Goal: Task Accomplishment & Management: Complete application form

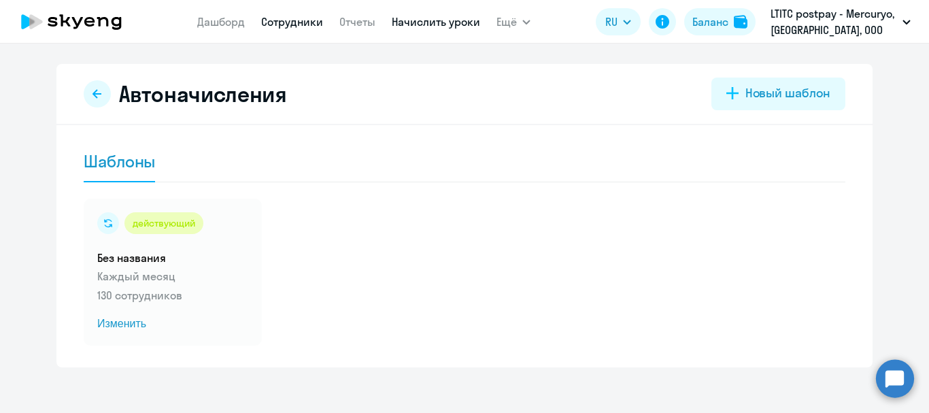
click at [309, 22] on link "Сотрудники" at bounding box center [292, 22] width 62 height 14
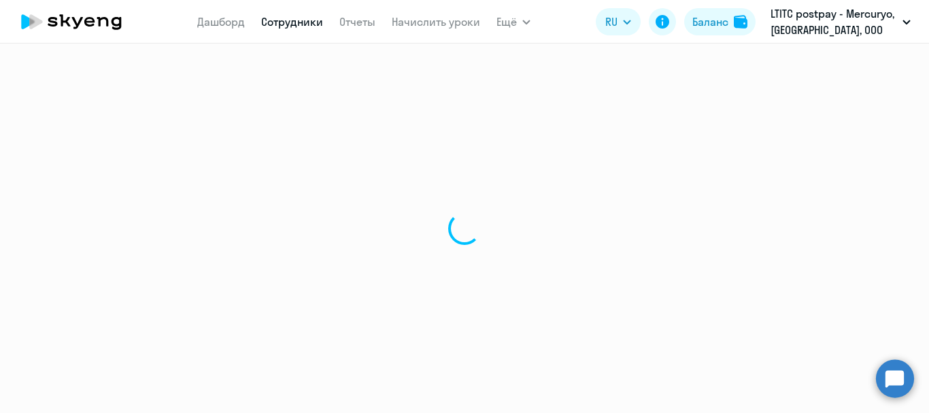
select select "30"
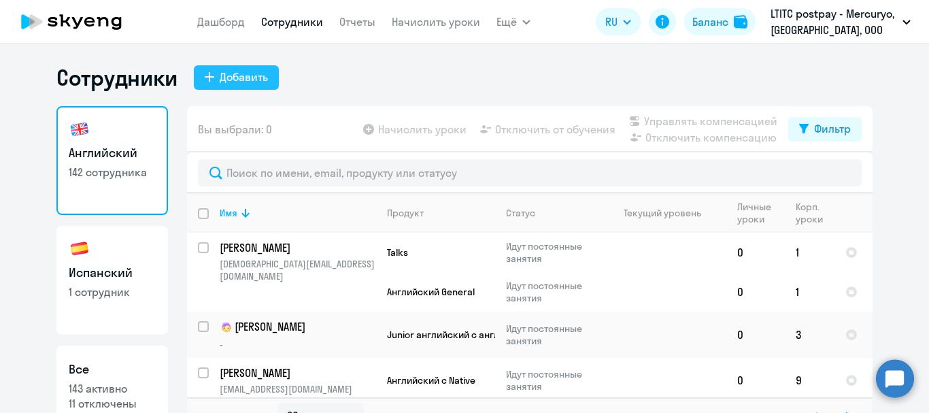
click at [224, 76] on div "Добавить" at bounding box center [244, 77] width 48 height 16
select select "english_adult_not_native_speaker"
select select "3"
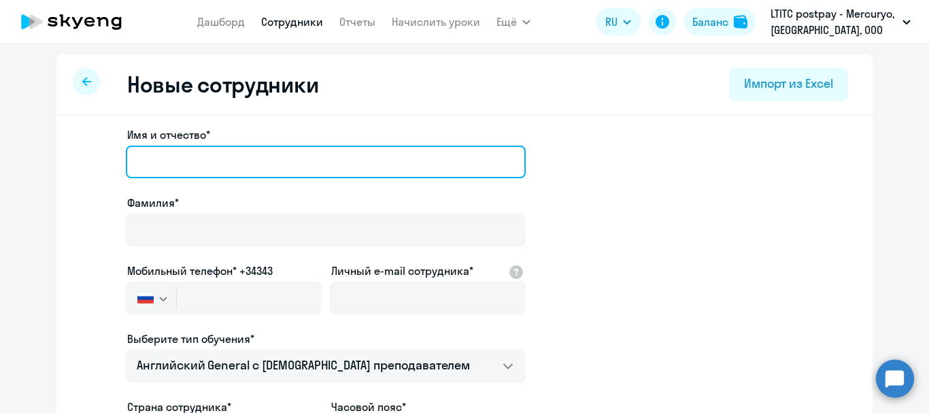
click at [213, 150] on input "Имя и отчество*" at bounding box center [326, 161] width 400 height 33
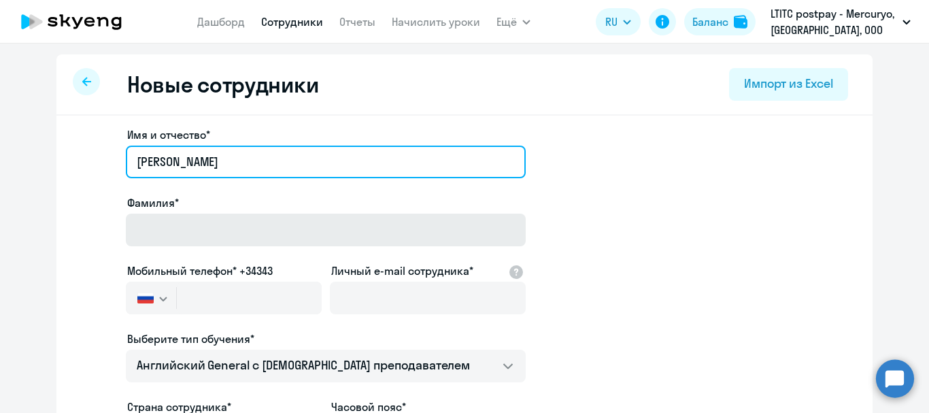
type input "[PERSON_NAME]"
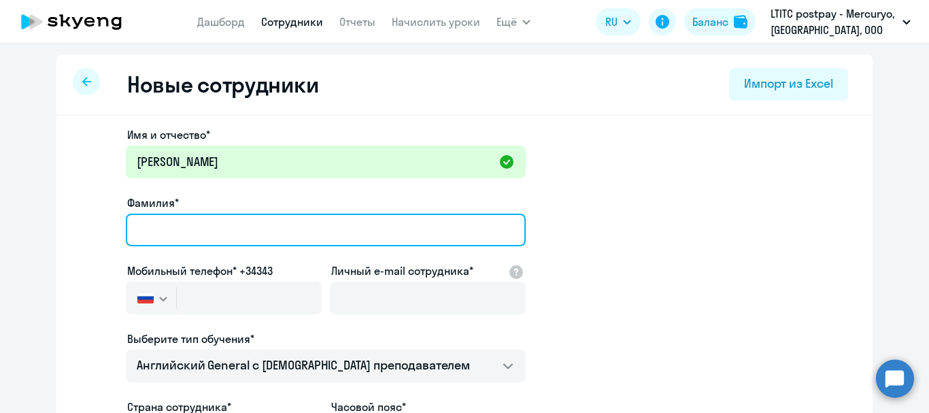
click at [199, 235] on input "Фамилия*" at bounding box center [326, 229] width 400 height 33
type input "[PERSON_NAME]"
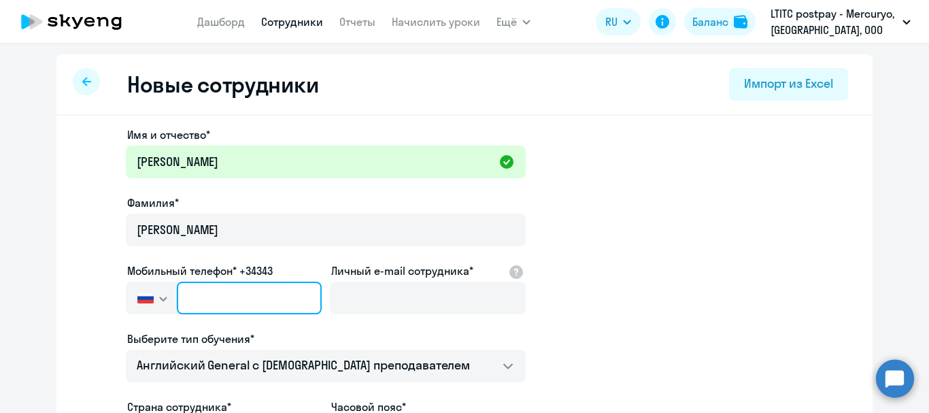
click at [188, 298] on input "text" at bounding box center [249, 297] width 145 height 33
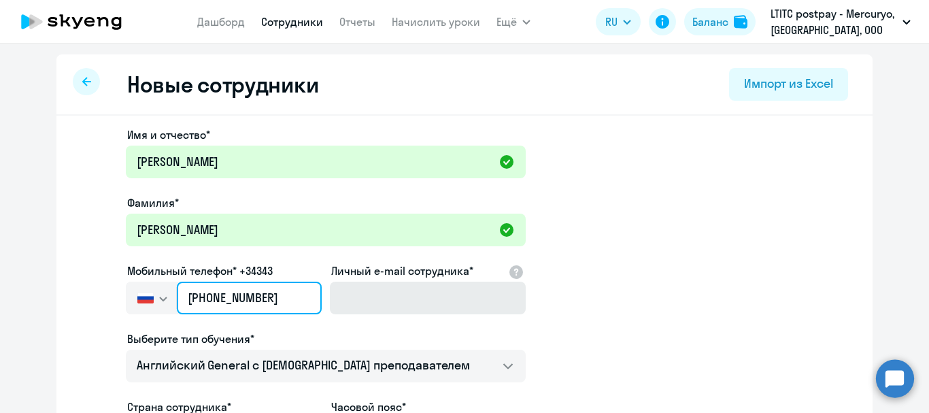
type input "[PHONE_NUMBER]"
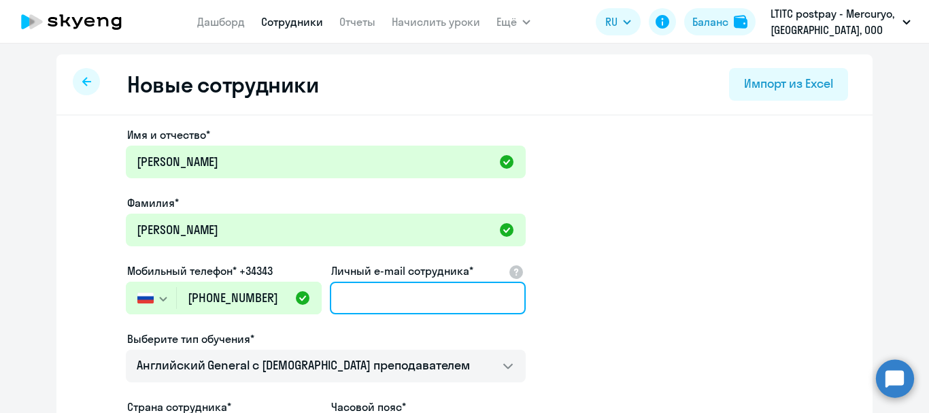
click at [396, 281] on input "Личный e-mail сотрудника*" at bounding box center [428, 297] width 196 height 33
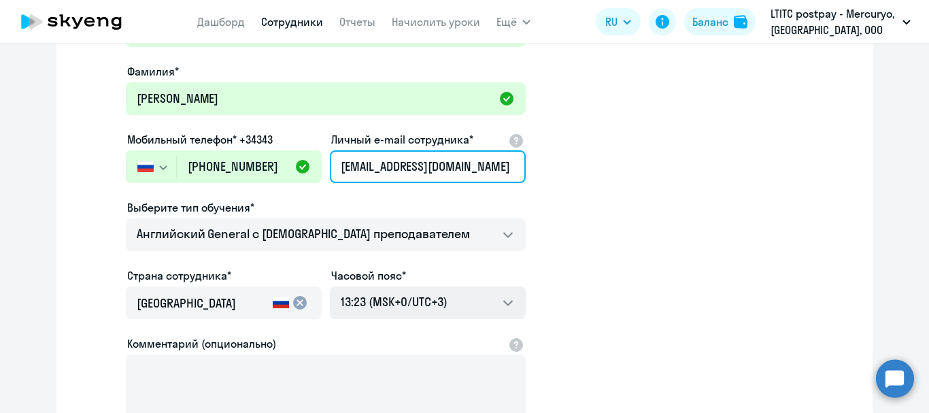
scroll to position [136, 0]
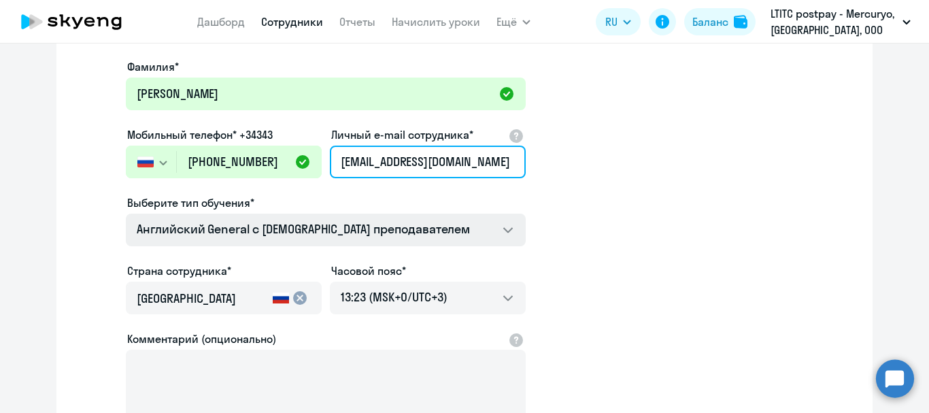
type input "[EMAIL_ADDRESS][DOMAIN_NAME]"
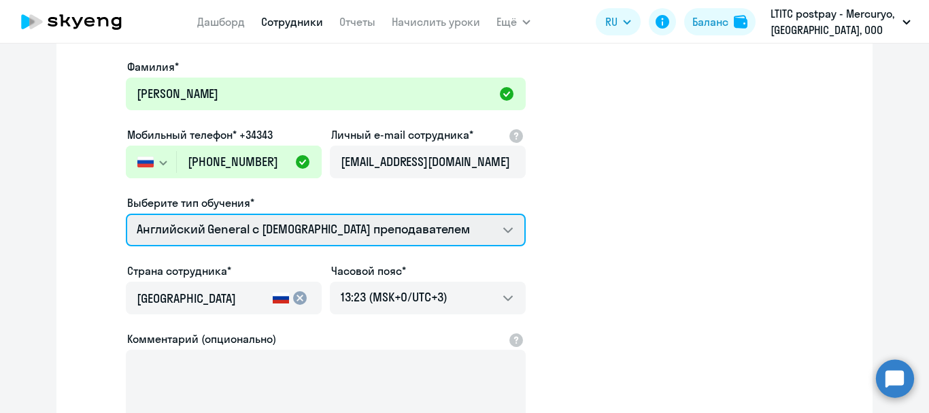
click at [441, 232] on select "Английский General с [DEMOGRAPHIC_DATA] преподавателем Английский General с рус…" at bounding box center [326, 229] width 400 height 33
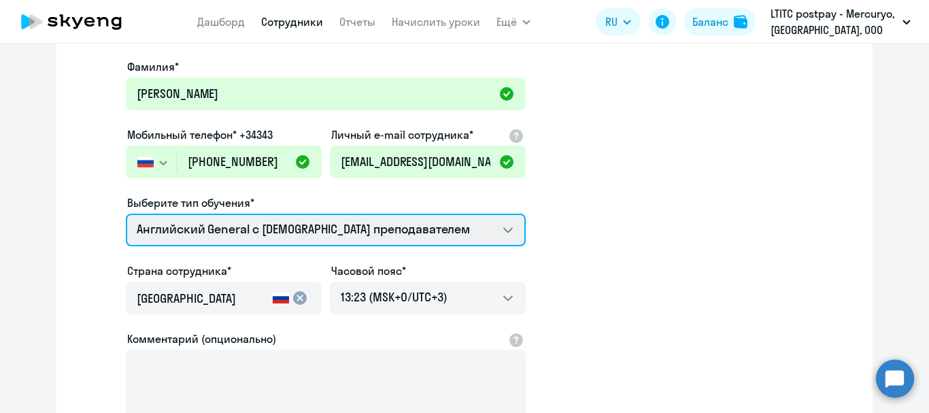
select select "english_adult_native_speaker"
click at [126, 213] on select "Английский General с [DEMOGRAPHIC_DATA] преподавателем Английский General с рус…" at bounding box center [326, 229] width 400 height 33
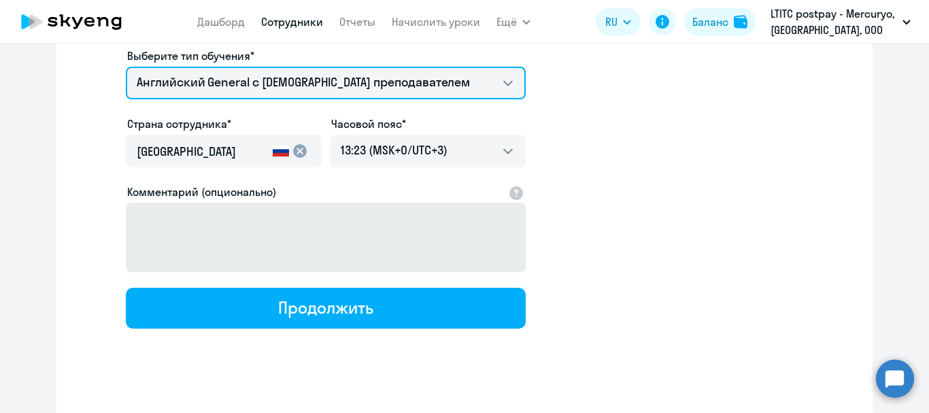
scroll to position [300, 0]
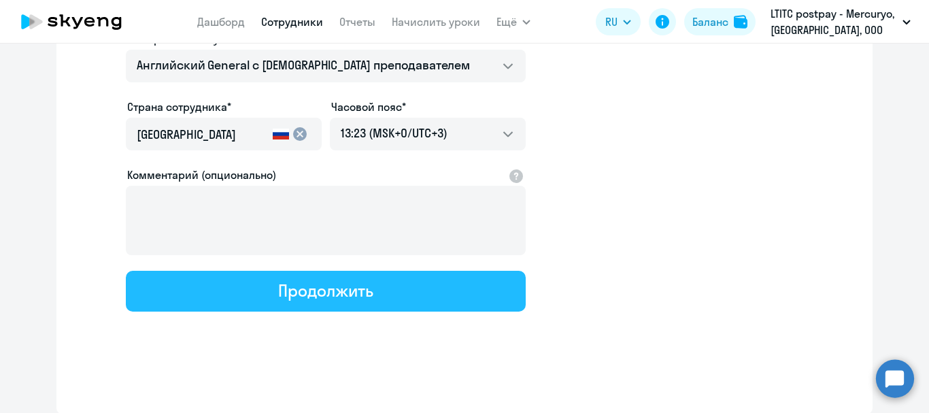
click at [370, 302] on button "Продолжить" at bounding box center [326, 291] width 400 height 41
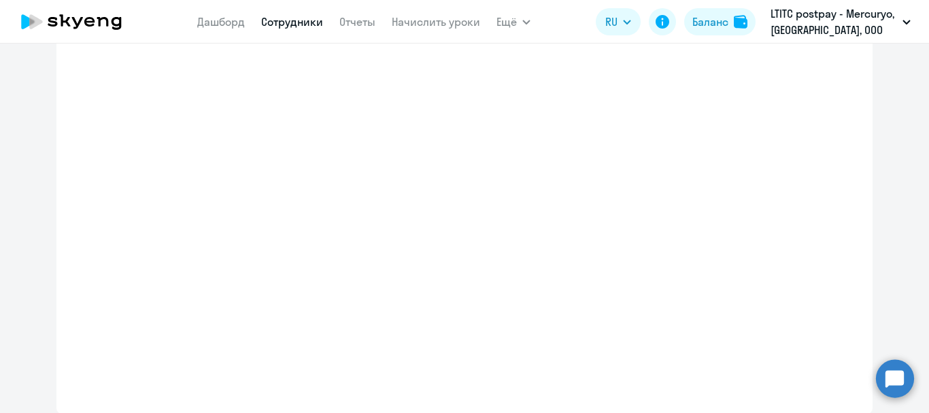
select select "english_adult_native_speaker"
select select "3"
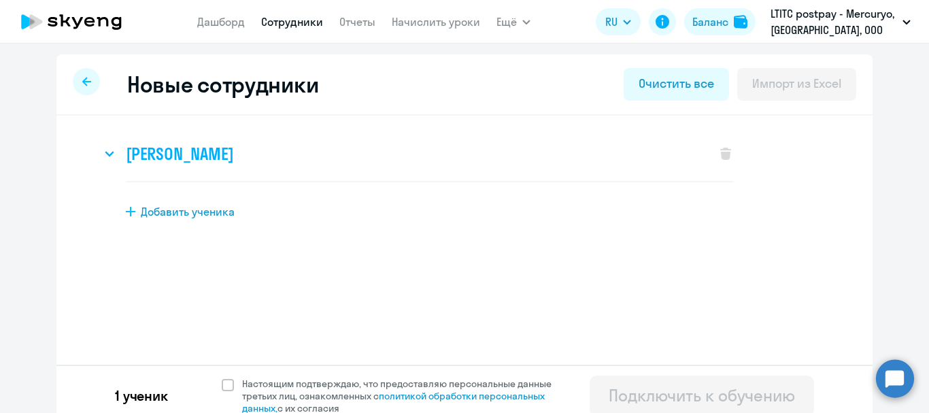
click at [188, 154] on h3 "[PERSON_NAME]" at bounding box center [179, 154] width 107 height 22
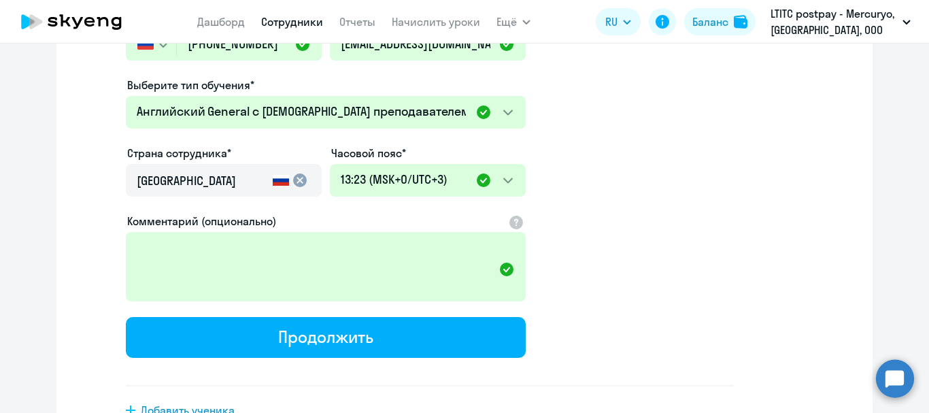
scroll to position [340, 0]
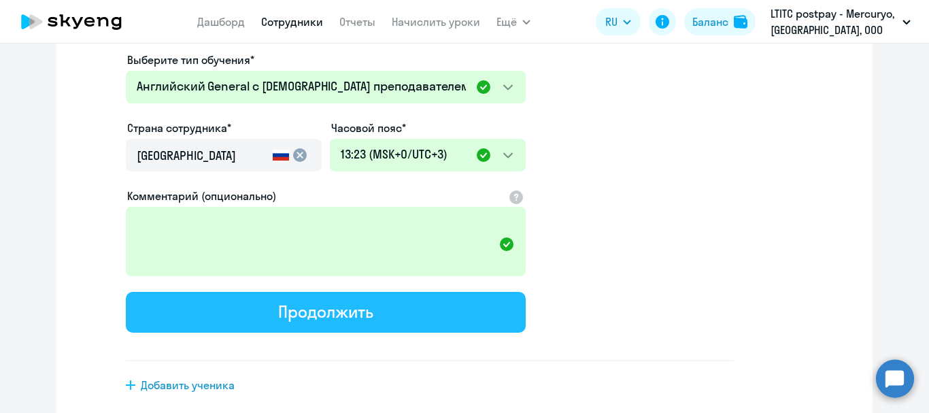
click at [219, 313] on button "Продолжить" at bounding box center [326, 312] width 400 height 41
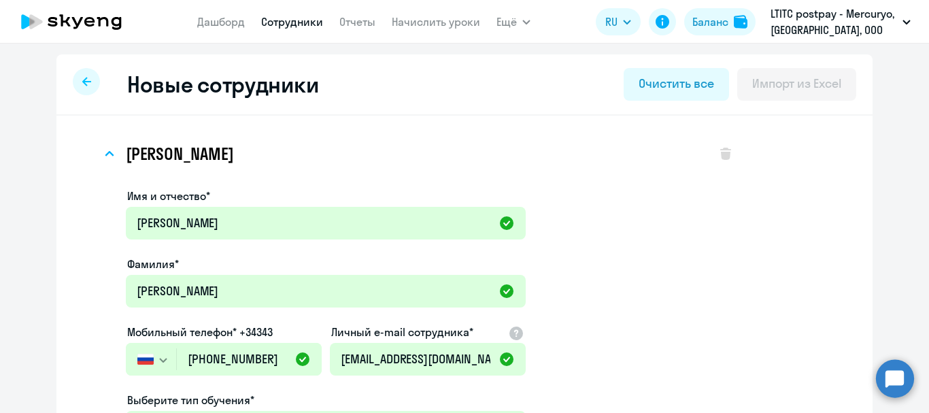
select select "english_adult_native_speaker"
select select "3"
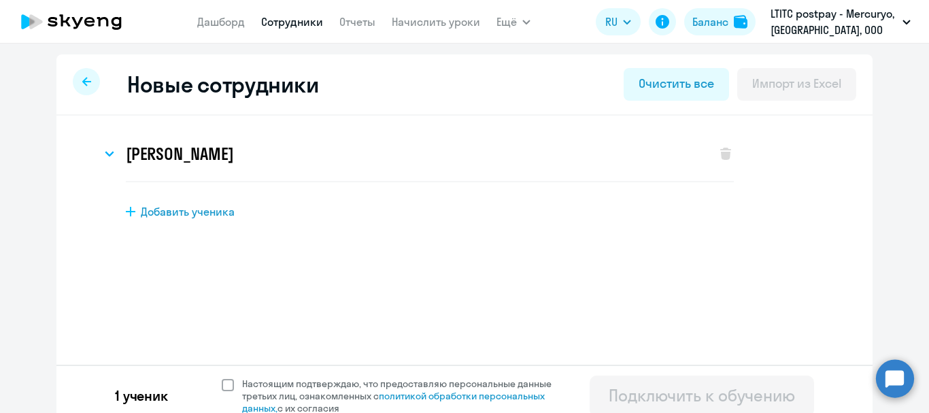
click at [222, 394] on label "Настоящим подтверждаю, что предоставляю персональные данные третьих лиц, ознако…" at bounding box center [395, 395] width 346 height 37
click at [221, 377] on input "Настоящим подтверждаю, что предоставляю персональные данные третьих лиц, ознако…" at bounding box center [221, 377] width 1 height 1
checkbox input "true"
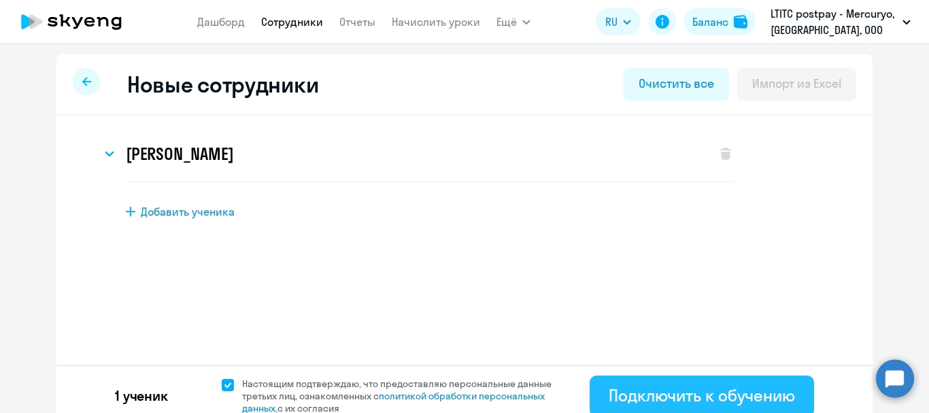
click at [619, 388] on div "Подключить к обучению" at bounding box center [701, 395] width 186 height 22
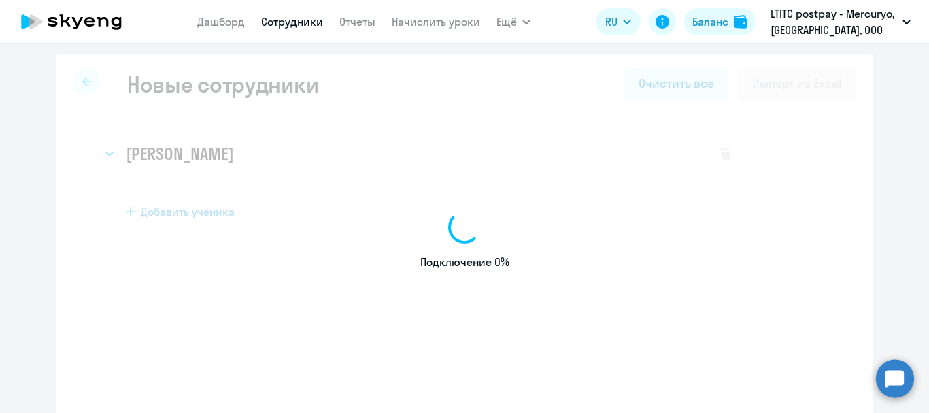
select select "english_adult_not_native_speaker"
select select "3"
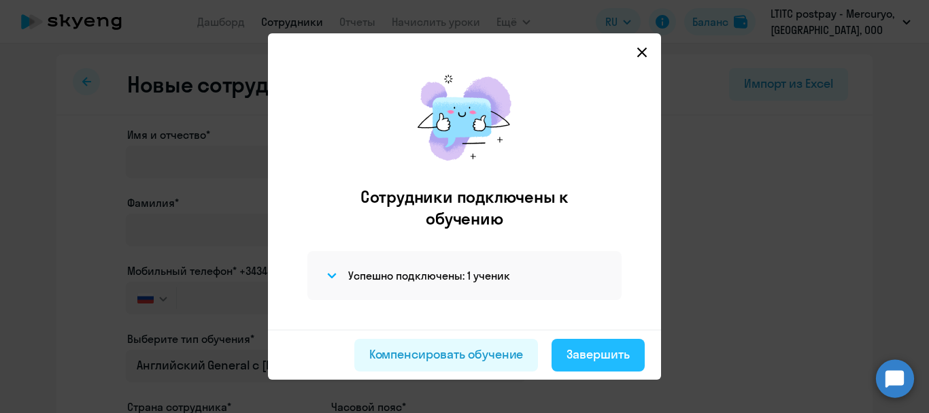
click at [629, 361] on div "Завершить" at bounding box center [597, 354] width 63 height 18
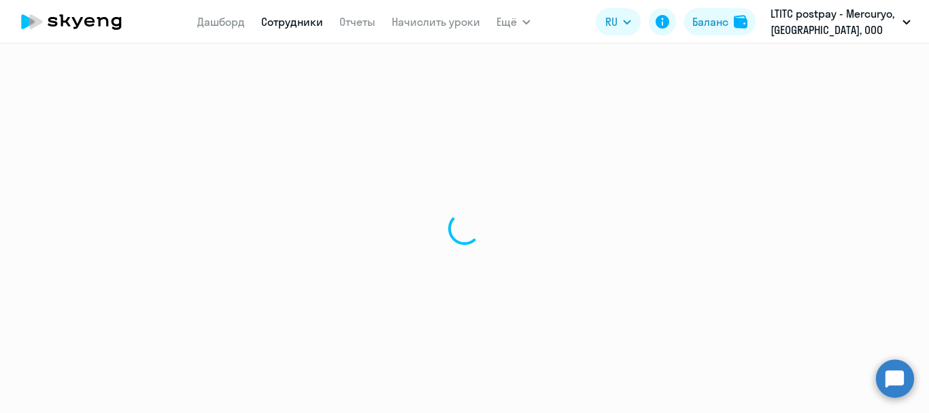
select select "30"
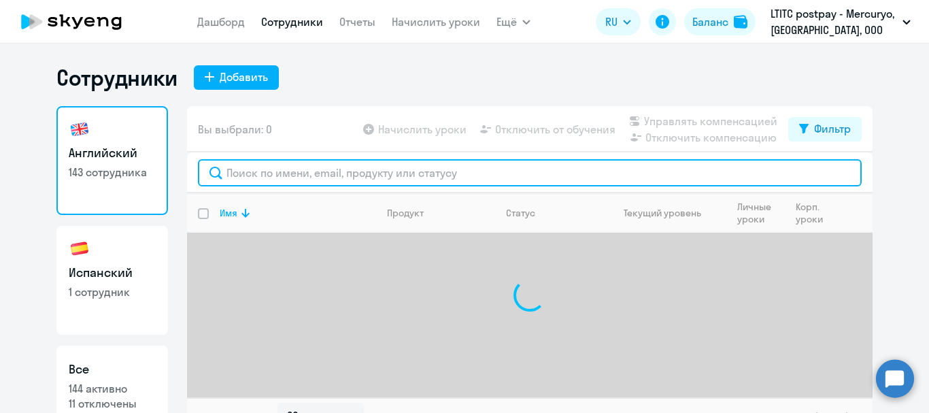
click at [328, 167] on input "text" at bounding box center [529, 172] width 663 height 27
type input "u"
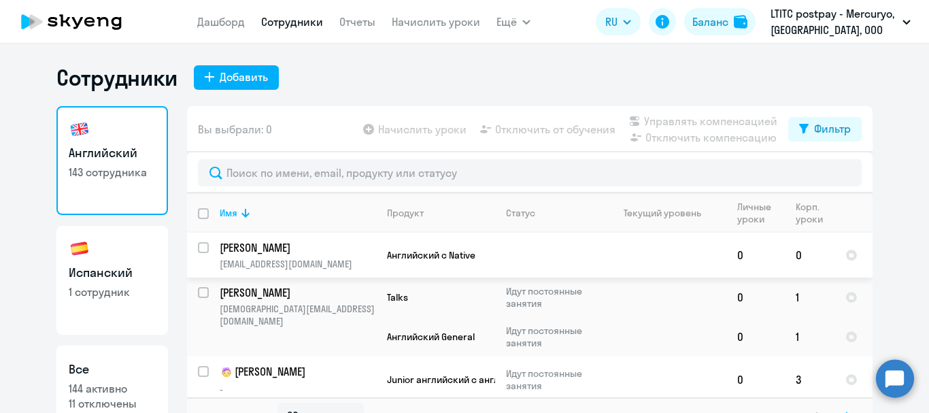
click at [273, 259] on p "[EMAIL_ADDRESS][DOMAIN_NAME]" at bounding box center [298, 264] width 156 height 12
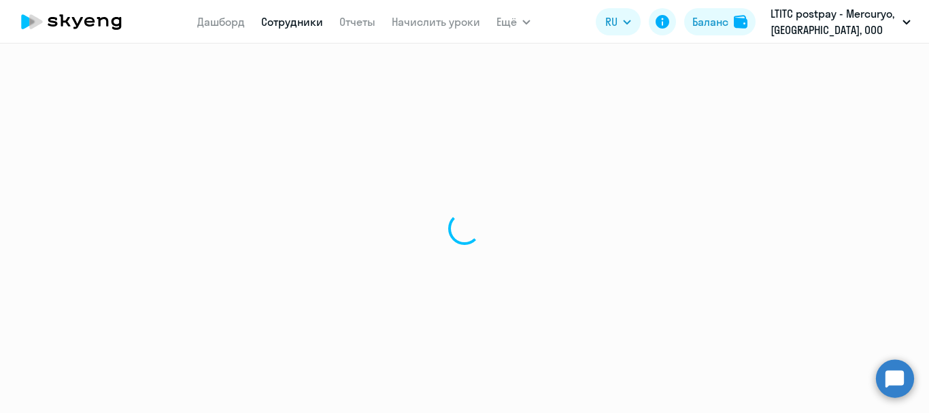
select select "english"
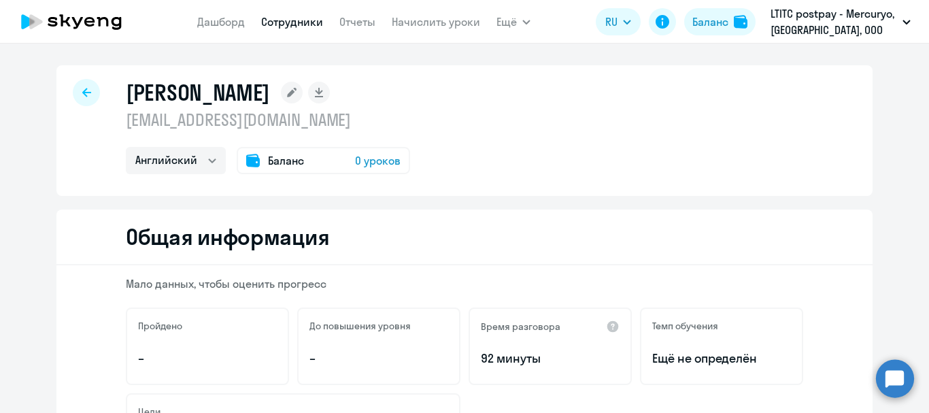
click at [302, 85] on rect at bounding box center [292, 93] width 22 height 22
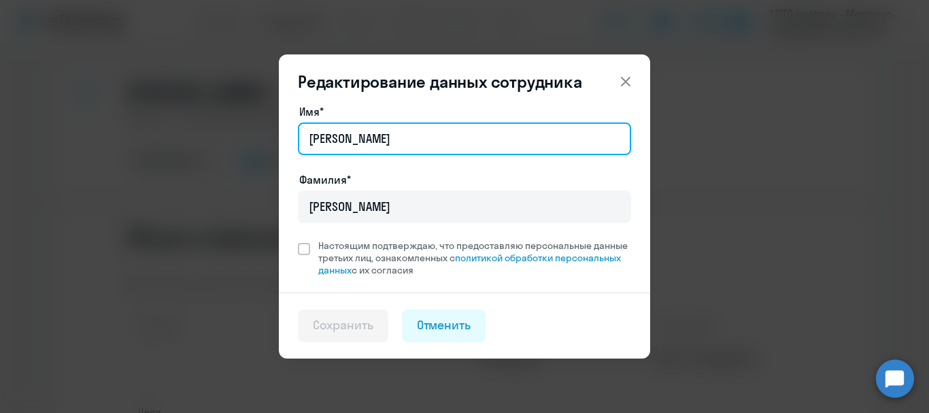
drag, startPoint x: 377, startPoint y: 139, endPoint x: 296, endPoint y: 143, distance: 81.0
click at [296, 143] on div "Имя* [PERSON_NAME]* [PERSON_NAME] Настоящим подтверждаю, что предоставляю персо…" at bounding box center [464, 197] width 371 height 189
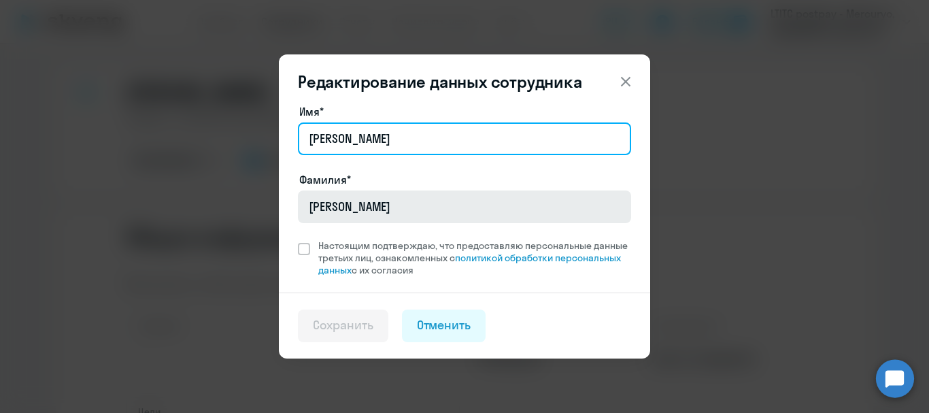
type input "[PERSON_NAME]"
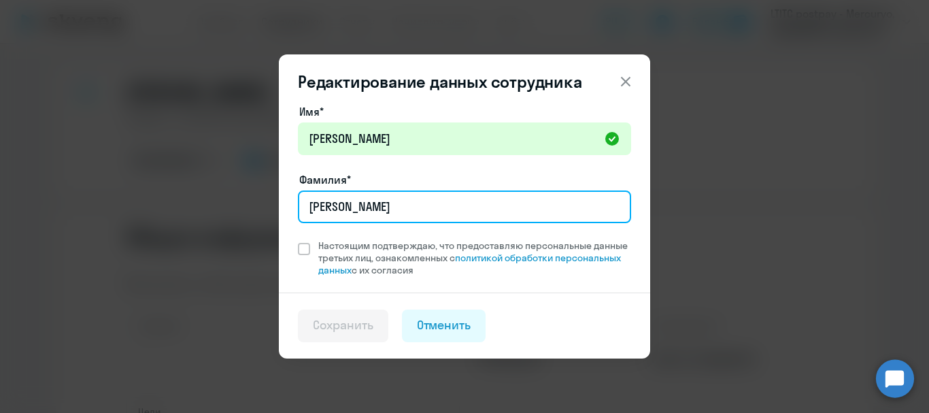
drag, startPoint x: 366, startPoint y: 198, endPoint x: 288, endPoint y: 202, distance: 78.2
click at [288, 202] on div "Имя* [PERSON_NAME]* [PERSON_NAME] Настоящим подтверждаю, что предоставляю персо…" at bounding box center [464, 197] width 371 height 189
type input "[PERSON_NAME]"
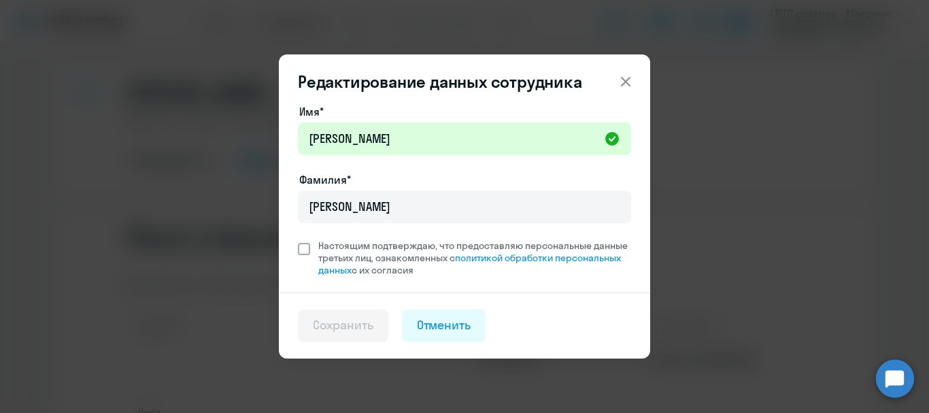
click at [301, 247] on span at bounding box center [304, 249] width 12 height 12
click at [298, 239] on input "Настоящим подтверждаю, что предоставляю персональные данные третьих лиц, ознако…" at bounding box center [297, 239] width 1 height 1
checkbox input "true"
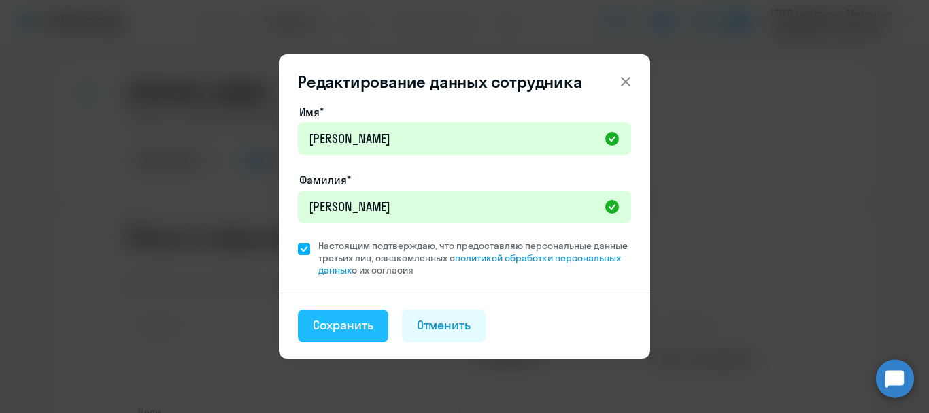
click at [368, 328] on div "Сохранить" at bounding box center [343, 325] width 60 height 18
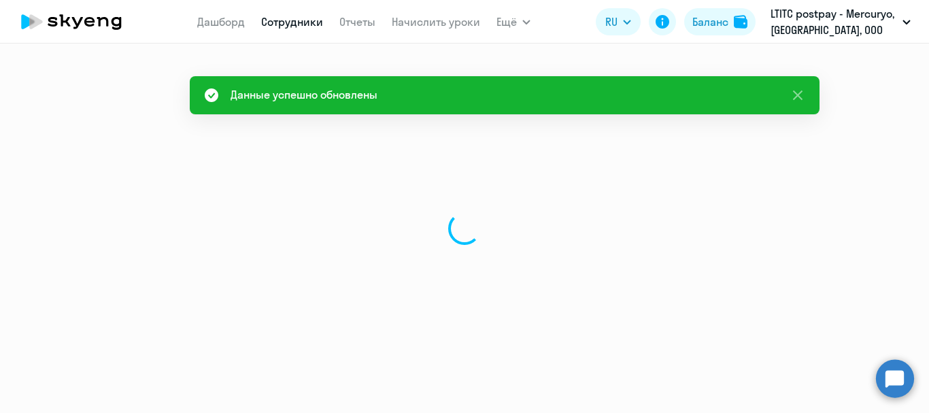
select select "english"
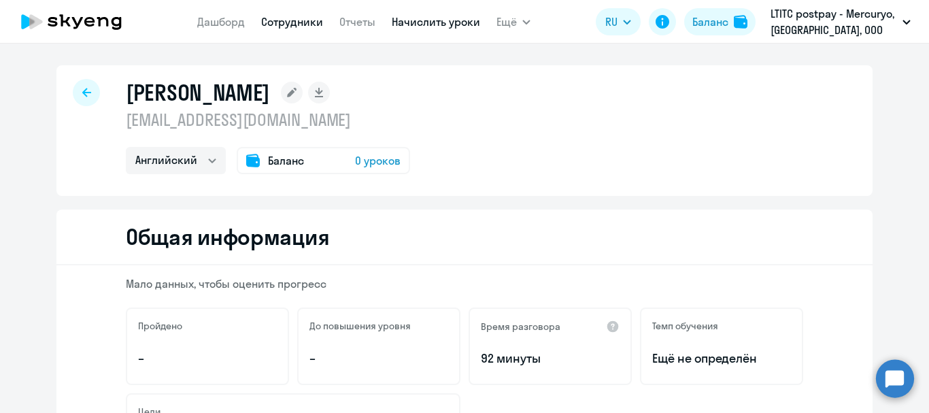
click at [451, 24] on link "Начислить уроки" at bounding box center [436, 22] width 88 height 14
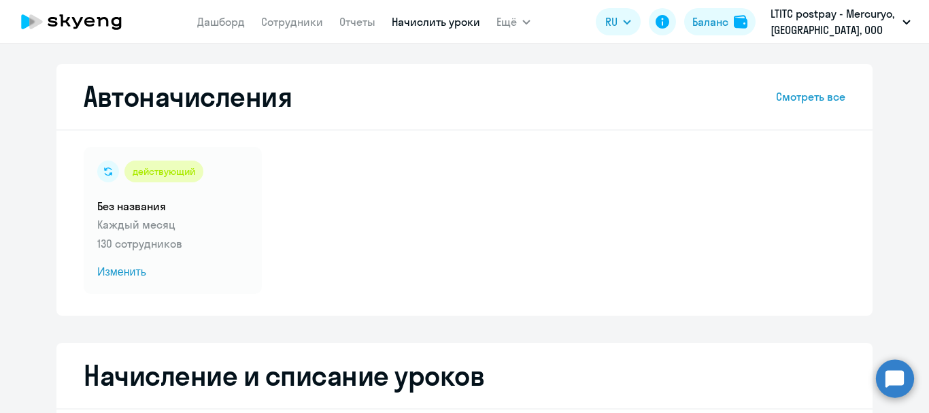
select select "10"
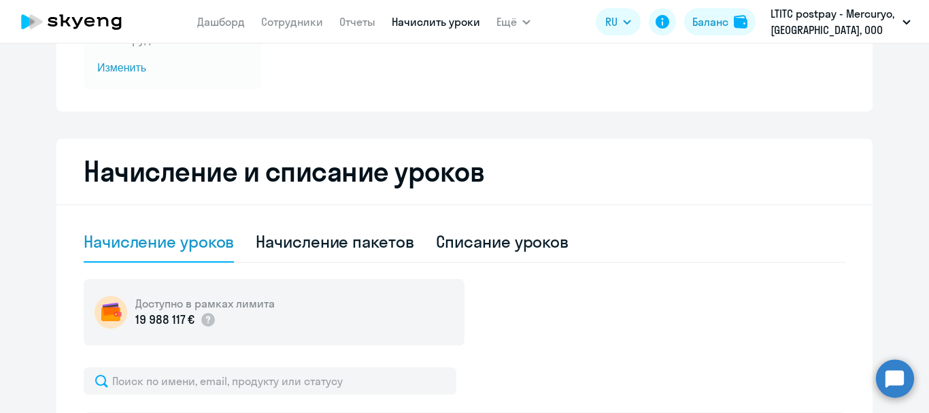
scroll to position [408, 0]
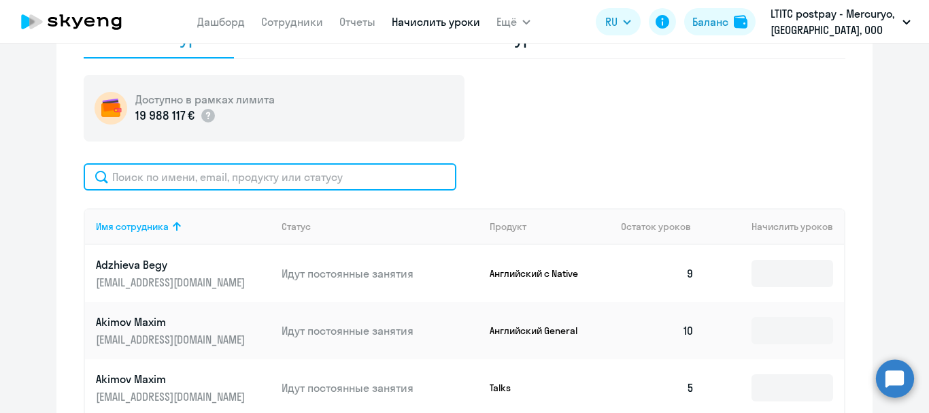
click at [312, 170] on input "text" at bounding box center [270, 176] width 373 height 27
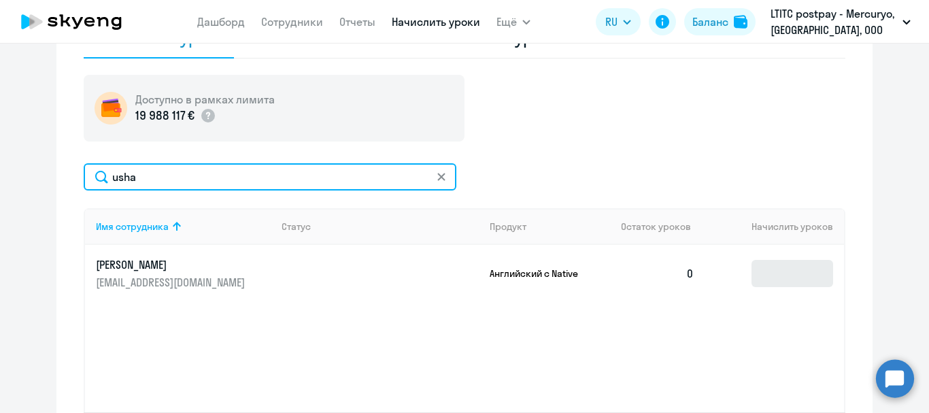
type input "usha"
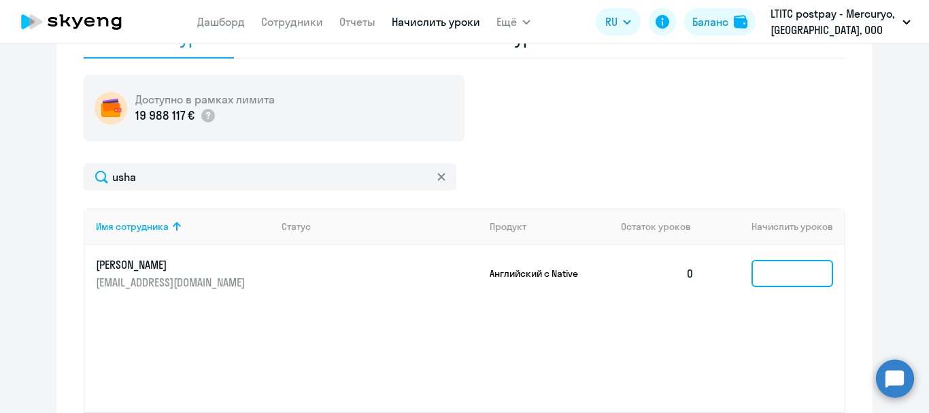
click at [784, 260] on input at bounding box center [792, 273] width 82 height 27
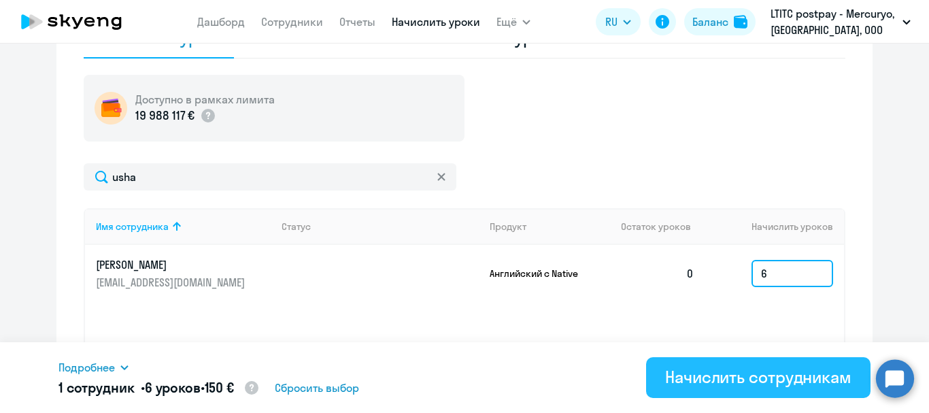
type input "6"
click at [779, 373] on div "Начислить сотрудникам" at bounding box center [758, 377] width 186 height 22
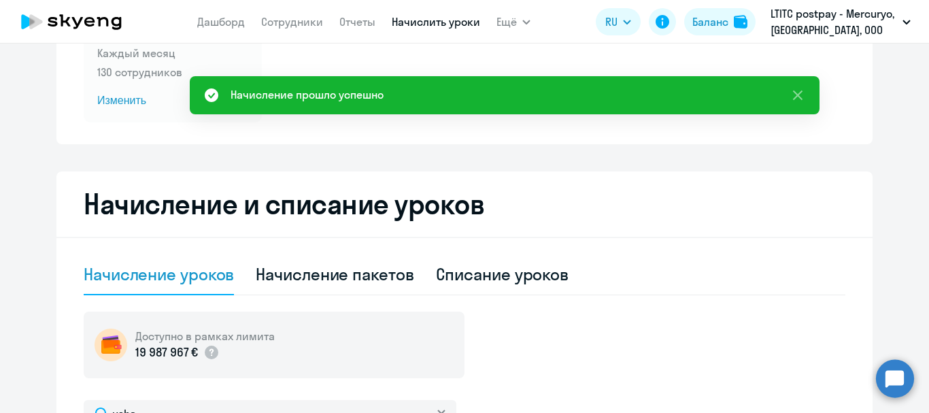
scroll to position [136, 0]
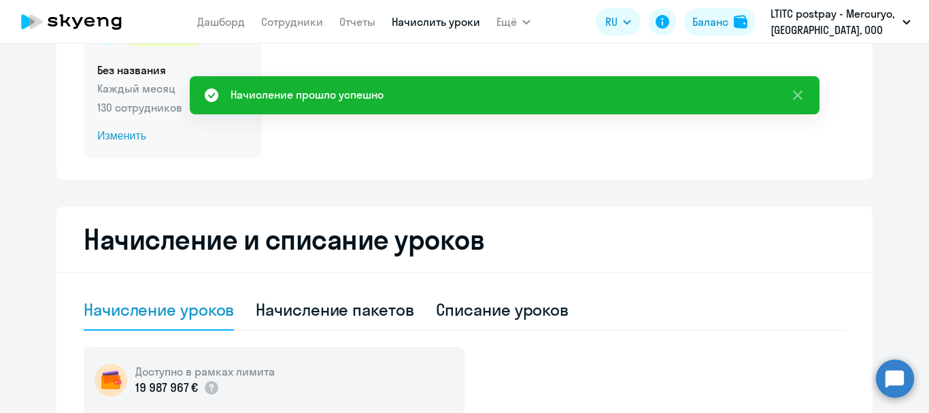
click at [107, 137] on span "Изменить" at bounding box center [172, 136] width 151 height 16
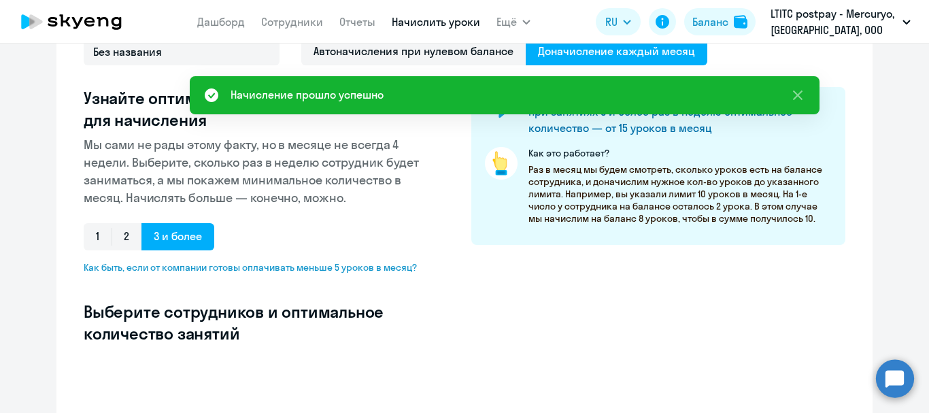
select select "10"
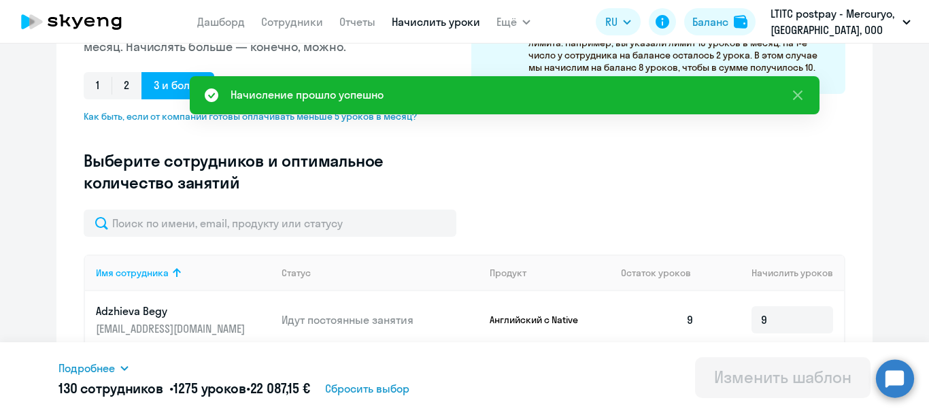
scroll to position [272, 0]
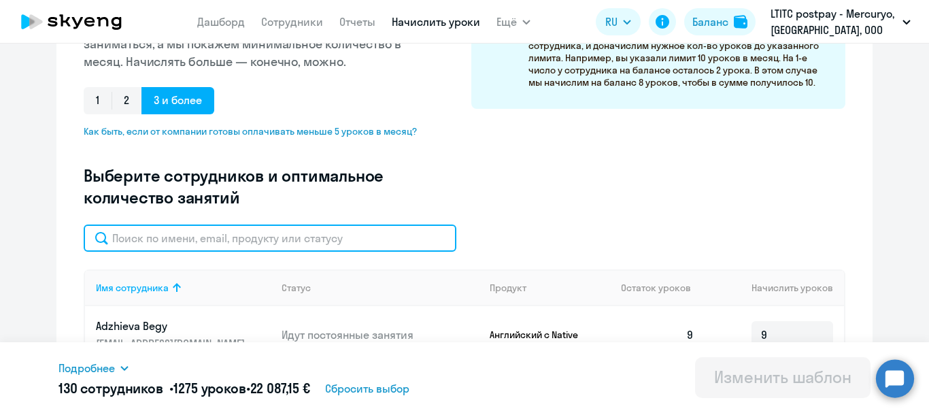
click at [198, 247] on input "text" at bounding box center [270, 237] width 373 height 27
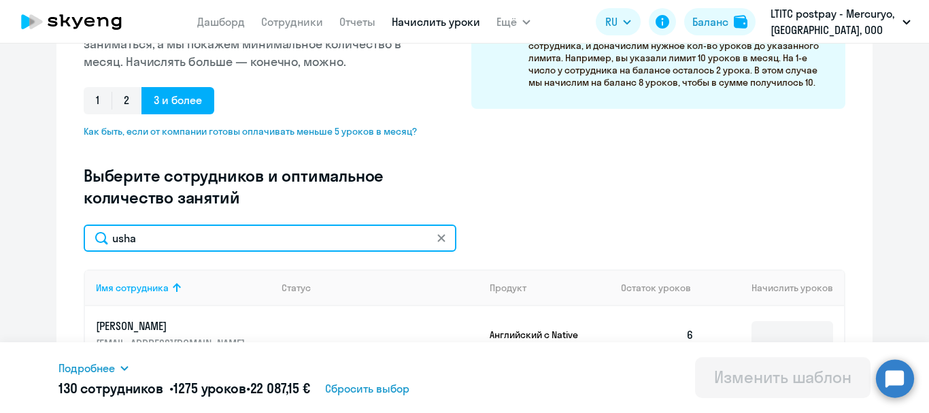
scroll to position [340, 0]
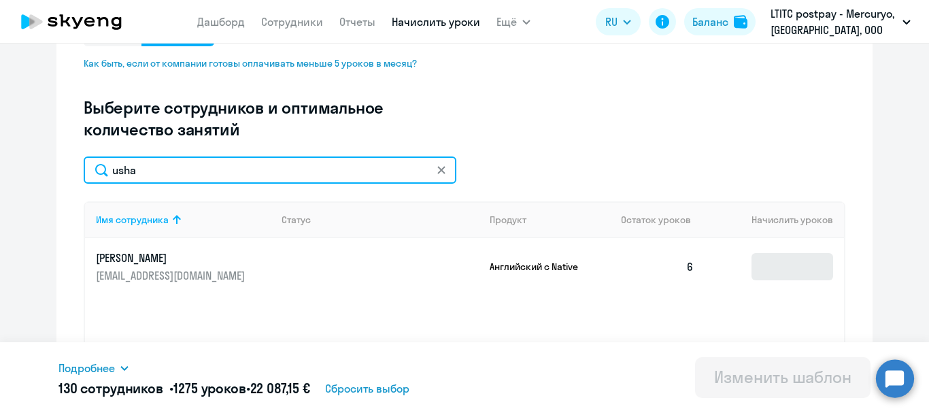
type input "usha"
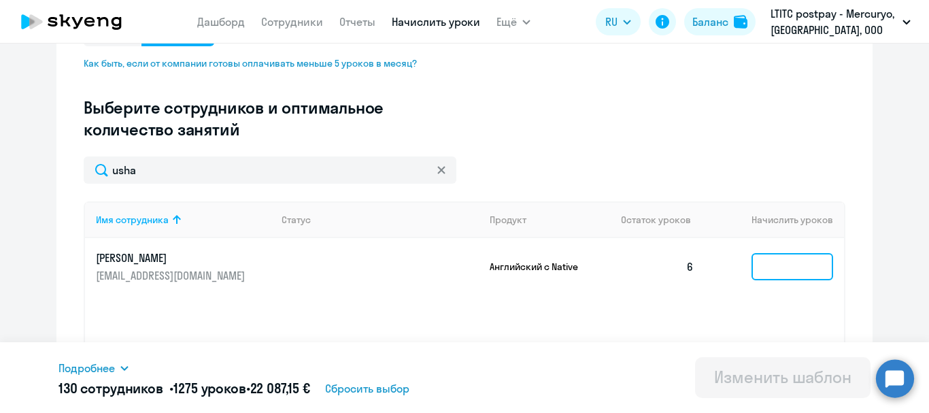
click at [775, 272] on input at bounding box center [792, 266] width 82 height 27
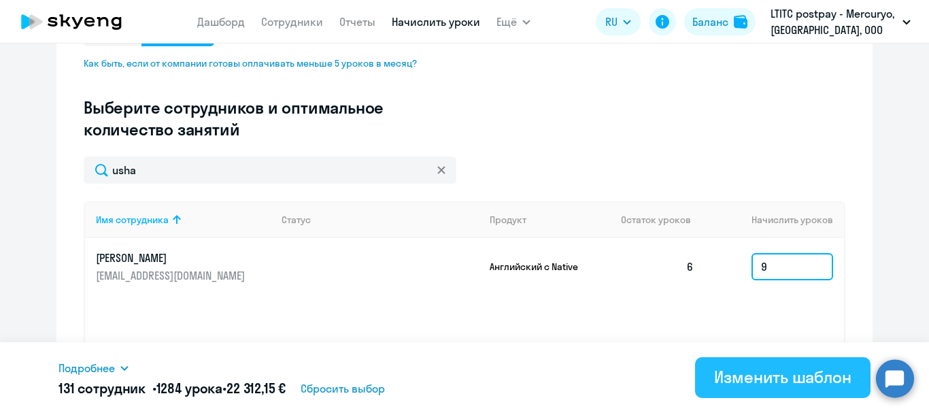
type input "9"
click at [751, 368] on div "Изменить шаблон" at bounding box center [782, 377] width 137 height 22
